Goal: Task Accomplishment & Management: Complete application form

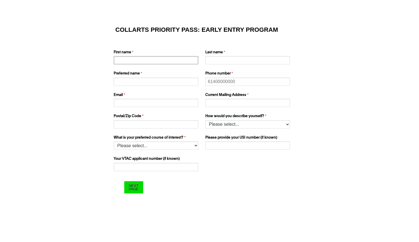
click at [135, 61] on input "First name" at bounding box center [156, 60] width 85 height 8
type input "[PERSON_NAME]"
type input "0456787905"
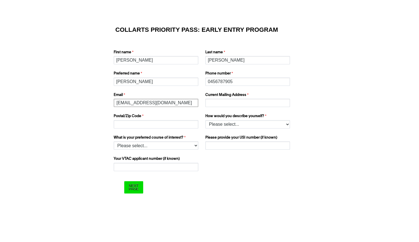
type input "[EMAIL_ADDRESS][DOMAIN_NAME]"
type input "[STREET_ADDRESS]"
type input "3071"
click at [224, 127] on select "Please select... I’m currently in Year 12 I've completed Year 12 and took a gap…" at bounding box center [247, 124] width 85 height 8
select select "tfa_978"
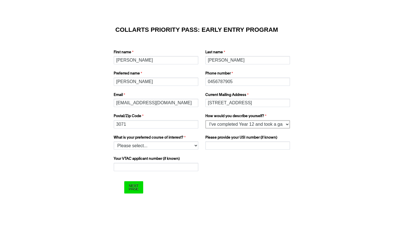
click at [205, 120] on select "Please select... I’m currently in Year 12 I've completed Year 12 and took a gap…" at bounding box center [247, 124] width 85 height 8
click at [172, 144] on select "Please select... 2D Animation Acting Audio Engineering Comedy Digital & Social …" at bounding box center [156, 145] width 85 height 8
select select "tfa_1207"
click at [114, 141] on select "Please select... 2D Animation Acting Audio Engineering Comedy Digital & Social …" at bounding box center [156, 145] width 85 height 8
click at [222, 144] on input "Please provide your USI number (if known)" at bounding box center [247, 145] width 85 height 8
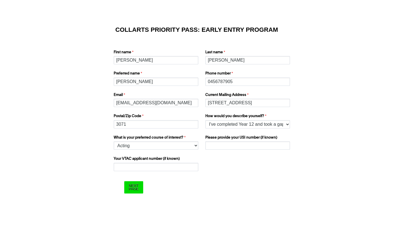
click at [289, 179] on form "COLLARTS PRIORITY PASS: EARLY ENTRY PROGRAM First name [PERSON_NAME] Last name …" at bounding box center [209, 110] width 223 height 190
click at [140, 169] on input "Your VTAC applicant number (if known)" at bounding box center [156, 167] width 85 height 8
paste input "60056246A"
type input "60056246A"
click at [221, 146] on input "Please provide your USI number (if known)" at bounding box center [247, 145] width 85 height 8
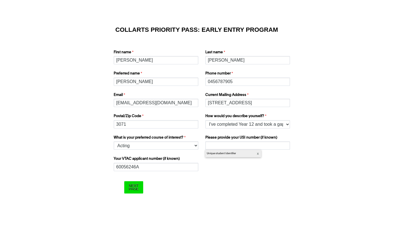
click at [324, 175] on div "COLLARTS PRIORITY PASS: EARLY ENTRY PROGRAM First name [PERSON_NAME] Last name …" at bounding box center [209, 104] width 414 height 201
click at [216, 141] on input "Please provide your USI number (if known)" at bounding box center [247, 145] width 85 height 8
paste input "7WBKEEAM78"
type input "7WBKEEAM78"
click at [133, 188] on input "Next Page" at bounding box center [133, 187] width 19 height 12
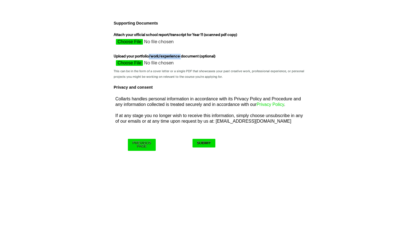
drag, startPoint x: 149, startPoint y: 55, endPoint x: 180, endPoint y: 60, distance: 31.5
click at [180, 60] on label "Upload your portfolio/work/experience document (optional)" at bounding box center [165, 57] width 103 height 7
click at [179, 34] on label "Attach your official school report/transcript for Year 11 (scanned pdf copy)" at bounding box center [176, 35] width 125 height 7
click at [179, 39] on input "Attach your official school report/transcript for Year 11 (scanned pdf copy)" at bounding box center [163, 43] width 99 height 8
